Goal: Find specific page/section

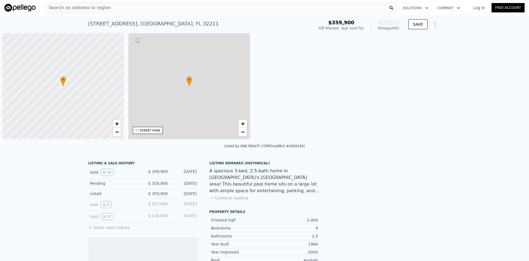
scroll to position [0, 2]
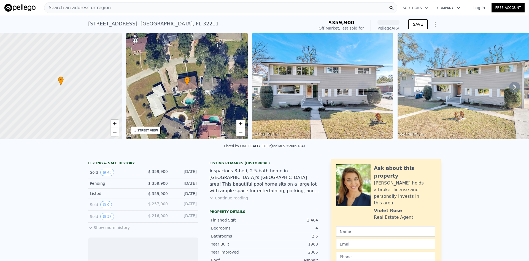
click at [207, 8] on div "Search an address or region" at bounding box center [221, 7] width 354 height 11
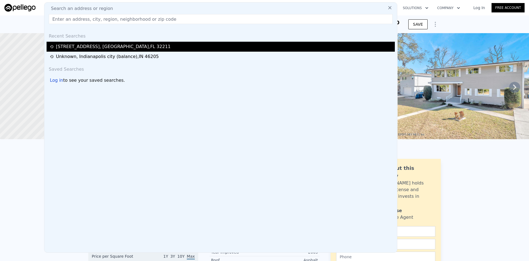
click at [124, 49] on div "[STREET_ADDRESS]" at bounding box center [113, 46] width 115 height 7
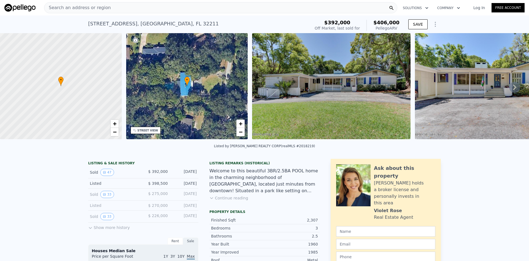
drag, startPoint x: 124, startPoint y: 14, endPoint x: 122, endPoint y: 6, distance: 7.4
click at [122, 6] on div "Search an address or region Solutions Company Open main menu Log In Free Account" at bounding box center [264, 7] width 521 height 13
click at [122, 6] on div "Search an address or region" at bounding box center [221, 7] width 354 height 11
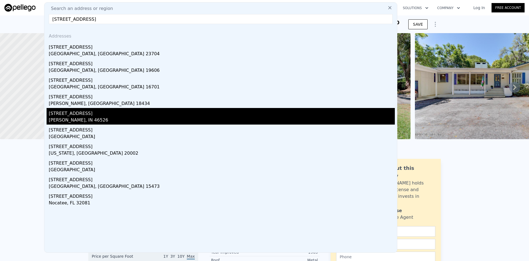
type input "[STREET_ADDRESS]"
click at [75, 114] on div "[STREET_ADDRESS]" at bounding box center [222, 112] width 346 height 9
